Goal: Information Seeking & Learning: Learn about a topic

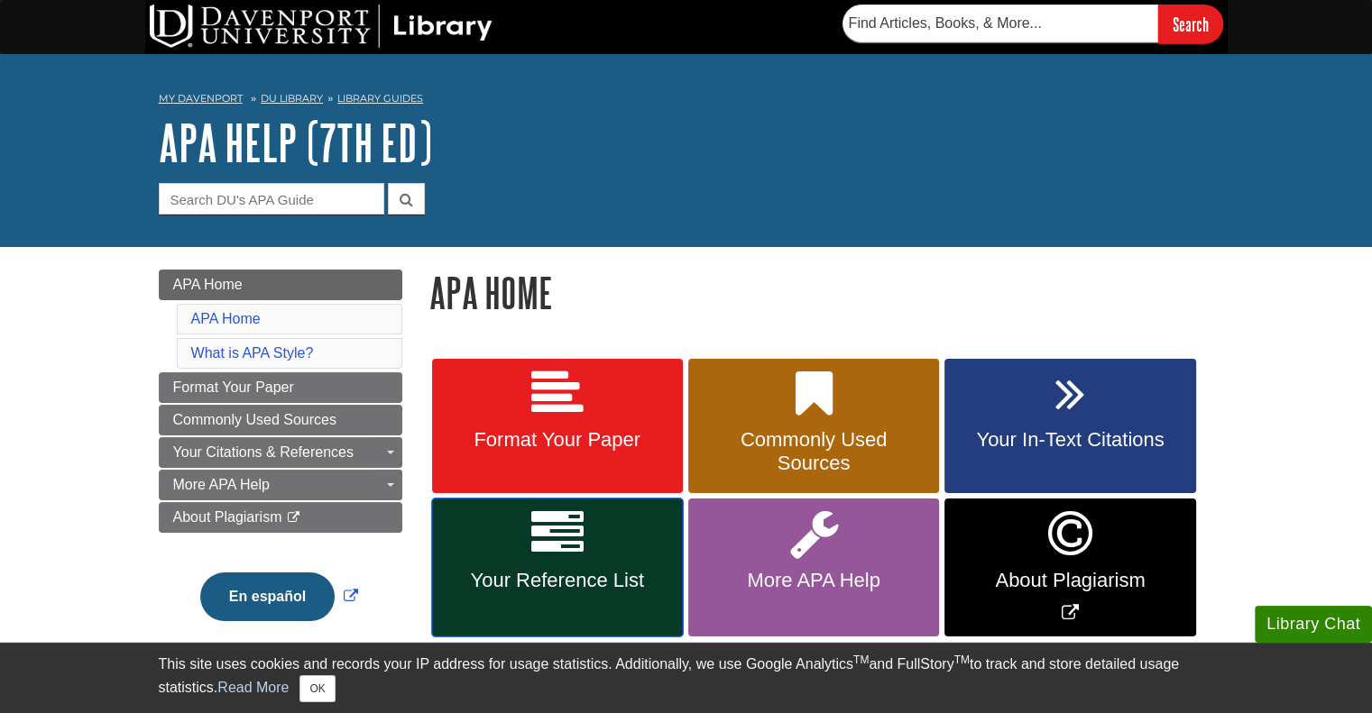
click at [536, 551] on icon at bounding box center [557, 534] width 52 height 52
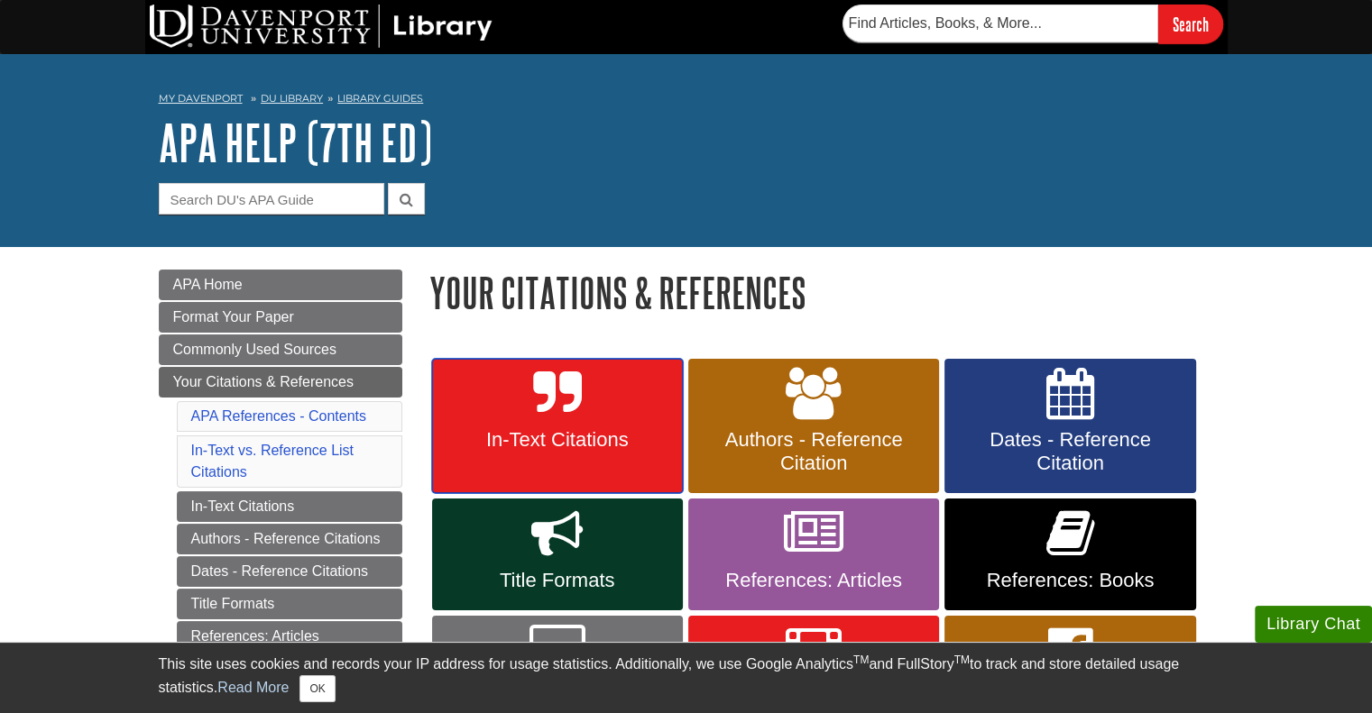
click at [543, 385] on icon at bounding box center [557, 394] width 48 height 52
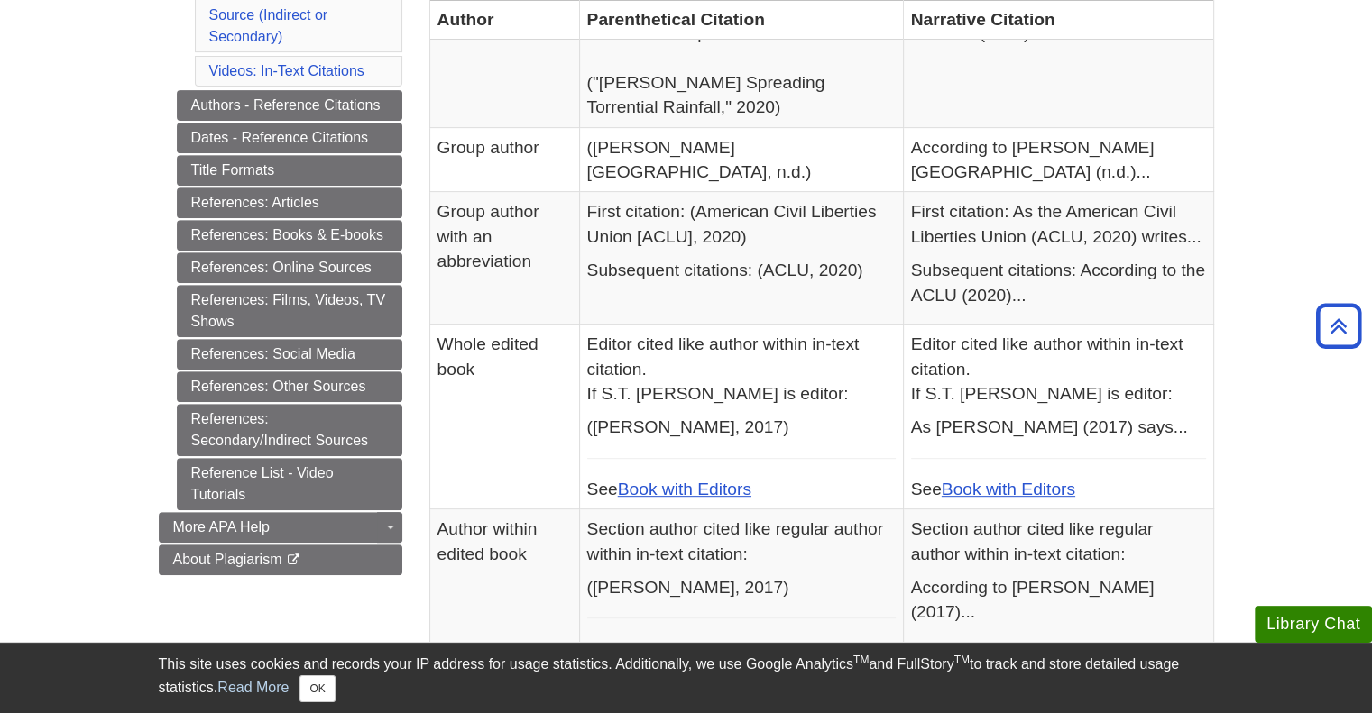
scroll to position [725, 0]
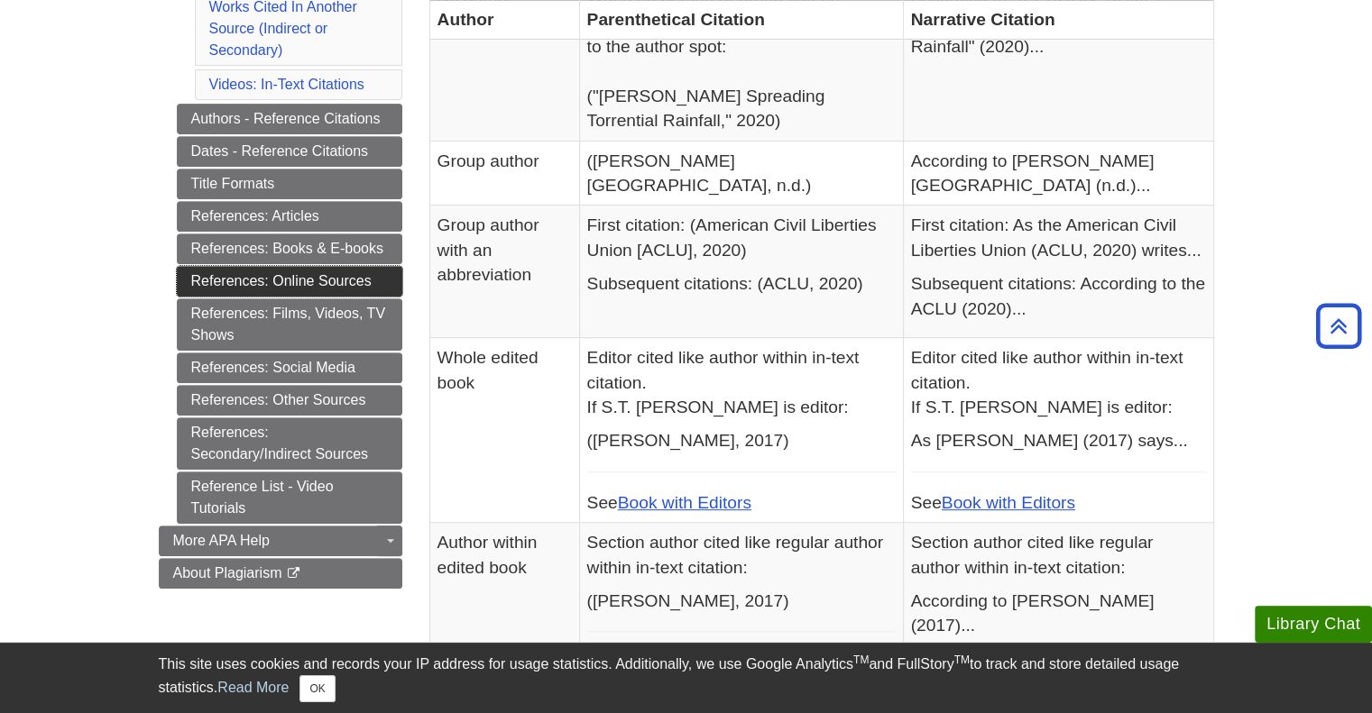
click at [271, 277] on link "References: Online Sources" at bounding box center [289, 281] width 225 height 31
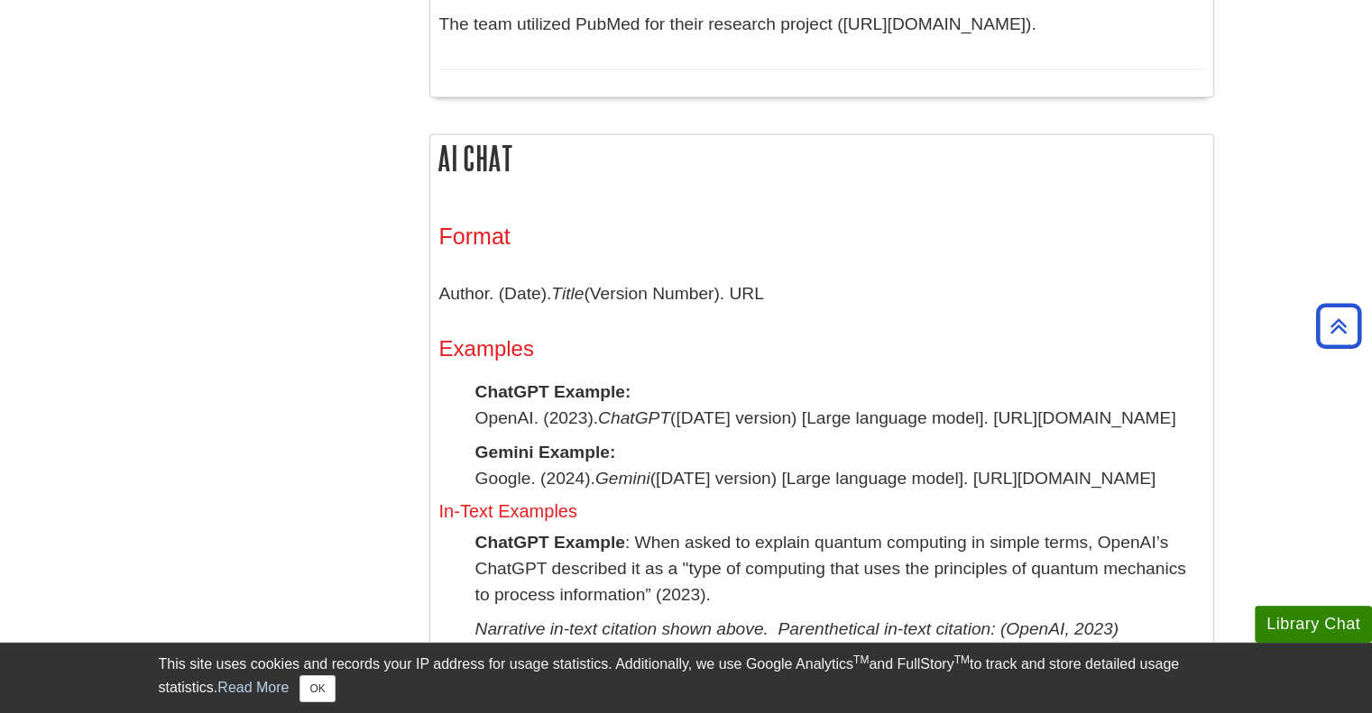
scroll to position [2801, 0]
